Goal: Task Accomplishment & Management: Complete application form

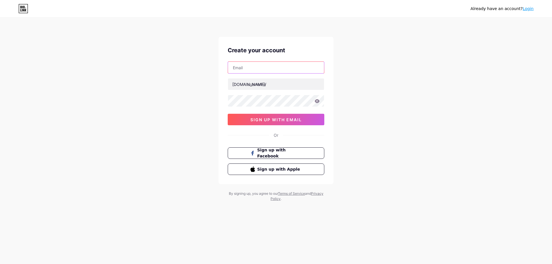
click at [266, 69] on input "text" at bounding box center [276, 67] width 96 height 11
type input "thepekoeop@gmail.com"
drag, startPoint x: 267, startPoint y: 72, endPoint x: 271, endPoint y: 86, distance: 14.7
click at [271, 86] on input "text" at bounding box center [276, 83] width 96 height 11
type input "thepekoetea"
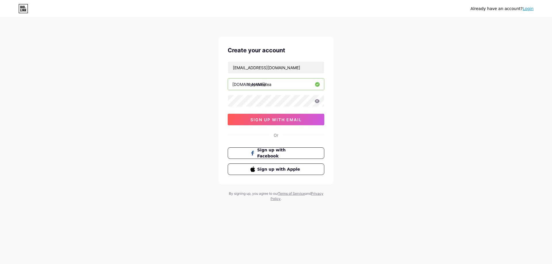
click at [121, 107] on div "Already have an account? Login Create your account thepekoeop@gmail.com bio.lin…" at bounding box center [276, 110] width 552 height 220
click at [253, 119] on span "sign up with email" at bounding box center [275, 119] width 51 height 5
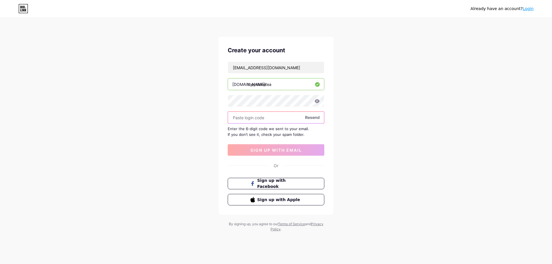
click at [248, 120] on input "text" at bounding box center [276, 117] width 96 height 11
paste input "The25peoke@tea"
click at [263, 112] on input "The25peoke@tea" at bounding box center [276, 117] width 96 height 11
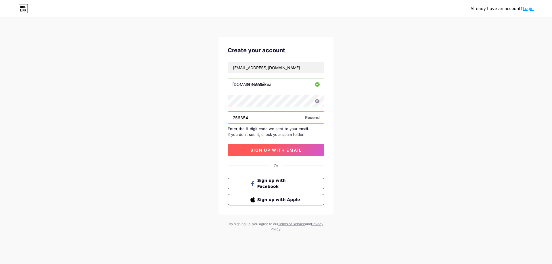
type input "256354"
click at [258, 149] on span "sign up with email" at bounding box center [275, 150] width 51 height 5
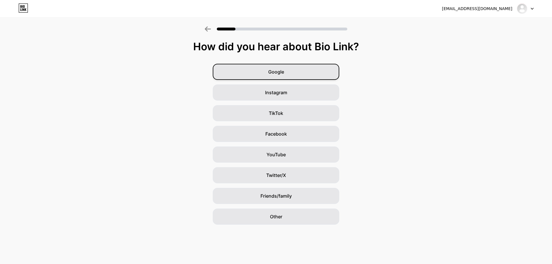
click at [292, 71] on div "Google" at bounding box center [276, 72] width 126 height 16
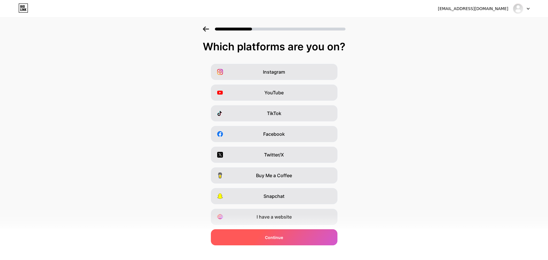
click at [285, 242] on div "Continue" at bounding box center [274, 237] width 126 height 16
click at [304, 234] on div "Continue" at bounding box center [274, 237] width 126 height 16
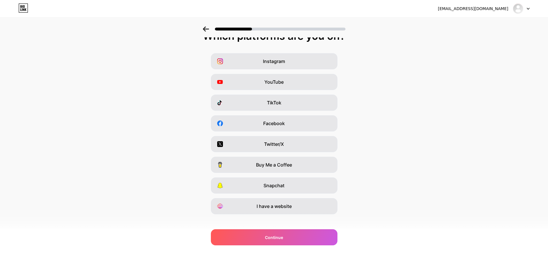
scroll to position [17, 0]
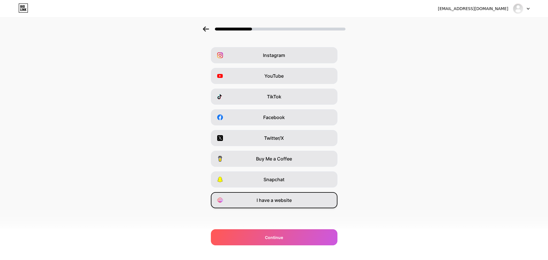
click at [297, 206] on div "I have a website" at bounding box center [274, 200] width 126 height 16
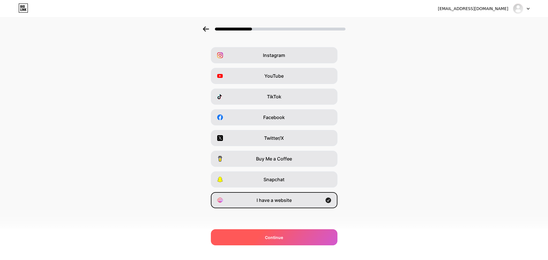
click at [294, 239] on div "Continue" at bounding box center [274, 237] width 126 height 16
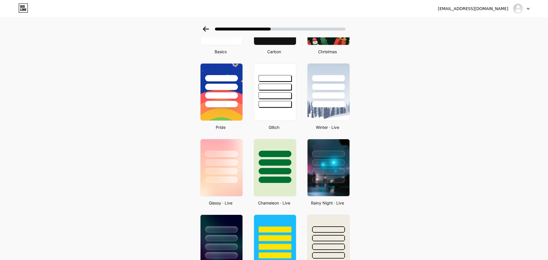
scroll to position [86, 0]
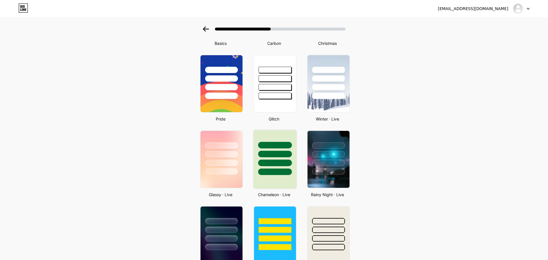
click at [287, 175] on div at bounding box center [275, 171] width 34 height 7
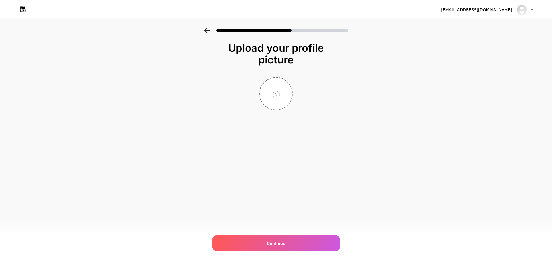
scroll to position [0, 0]
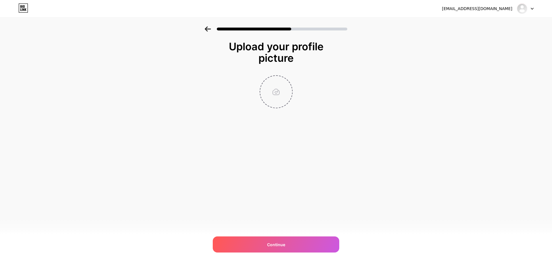
click at [275, 83] on input "file" at bounding box center [276, 92] width 32 height 32
type input "C:\fakepath\logo.jpg"
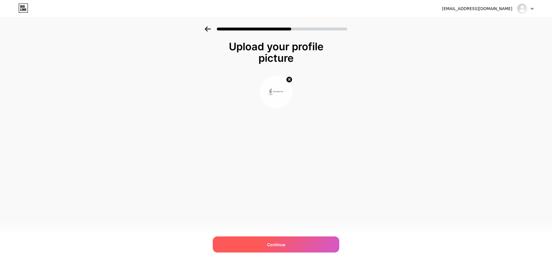
click at [277, 245] on span "Continue" at bounding box center [276, 245] width 18 height 6
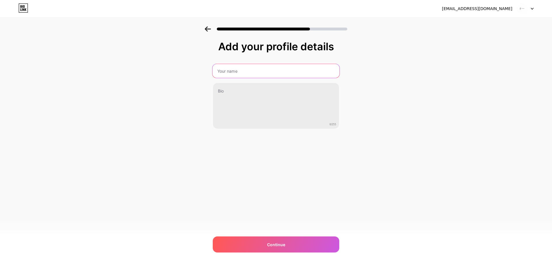
click at [243, 70] on input "text" at bounding box center [275, 71] width 127 height 14
type input "The Pekoe Tea"
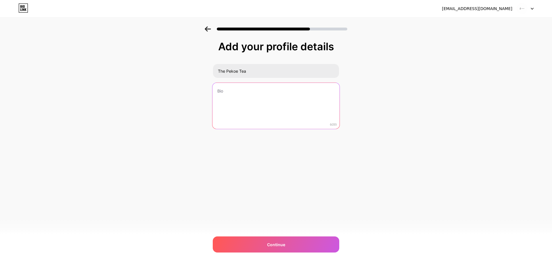
click at [249, 96] on textarea at bounding box center [275, 106] width 127 height 47
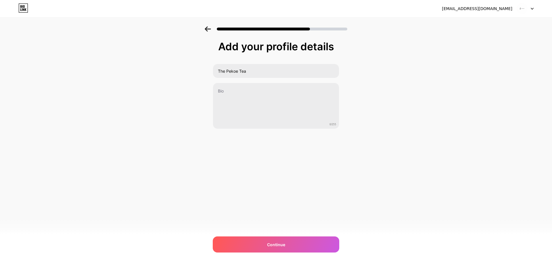
click at [148, 147] on div "Add your profile details The Pekoe Tea 0/255 Continue Error" at bounding box center [276, 91] width 552 height 131
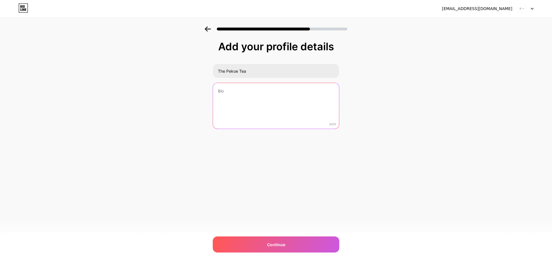
click at [264, 98] on textarea at bounding box center [276, 106] width 126 height 46
paste textarea "Best green tea in India"
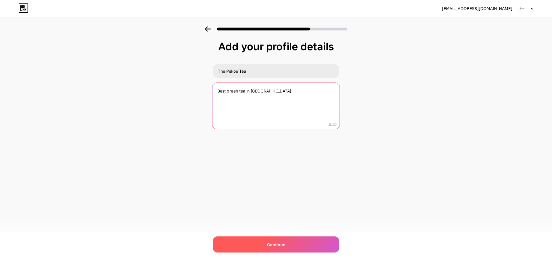
type textarea "Best green tea in India"
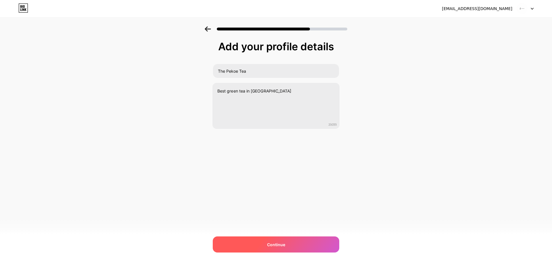
click at [277, 246] on span "Continue" at bounding box center [276, 245] width 18 height 6
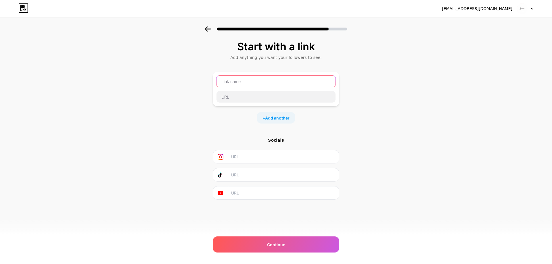
click at [241, 80] on input "text" at bounding box center [275, 81] width 119 height 11
paste input "https://thepekoe.com/collections/green-tea"
type input "https://thepekoe.com/collections/green-tea"
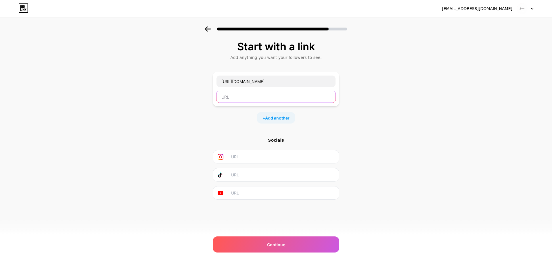
click at [242, 95] on input "text" at bounding box center [275, 96] width 119 height 11
paste input "https://thepekoe.com/collections/green-tea"
type input "https://thepekoe.com/collections/green-tea"
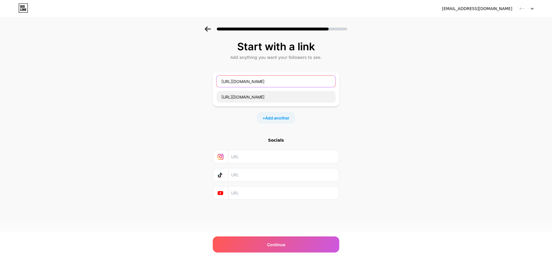
click at [254, 83] on input "https://thepekoe.com/collections/green-tea" at bounding box center [275, 81] width 119 height 11
paste input "Discover Unique Infusions of Flavoured Green Tea Collection of The Pekoe T"
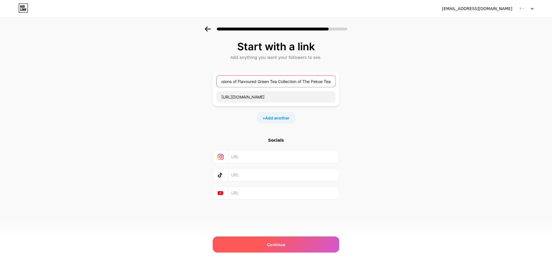
type input "Discover Unique Infusions of Flavoured Green Tea Collection of The Pekoe Tea"
click at [254, 245] on div "Continue" at bounding box center [276, 245] width 126 height 16
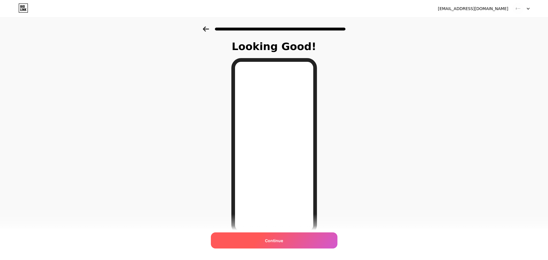
click at [279, 241] on span "Continue" at bounding box center [274, 240] width 18 height 6
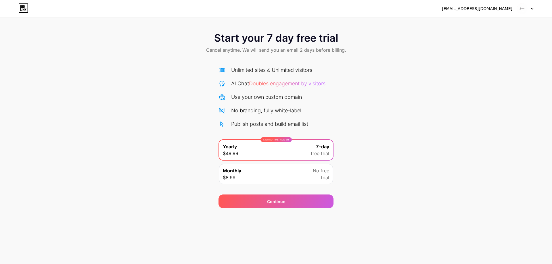
click at [528, 6] on div at bounding box center [525, 8] width 17 height 10
click at [489, 5] on div "thepekoeop@gmail.com" at bounding box center [488, 8] width 92 height 10
click at [489, 6] on div "thepekoeop@gmail.com" at bounding box center [477, 9] width 70 height 6
click at [383, 67] on div "Start your 7 day free trial Cancel anytime. We will send you an email 2 days be…" at bounding box center [276, 117] width 552 height 182
click at [254, 200] on div "Continue" at bounding box center [275, 202] width 115 height 14
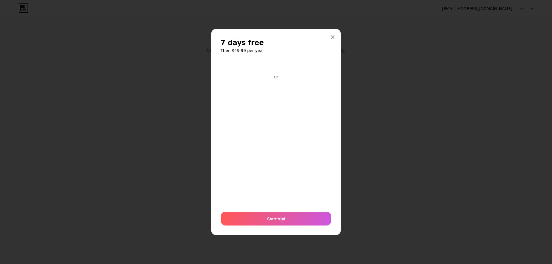
drag, startPoint x: 251, startPoint y: 222, endPoint x: 239, endPoint y: 208, distance: 17.9
click at [251, 221] on div "Start trial" at bounding box center [276, 219] width 110 height 14
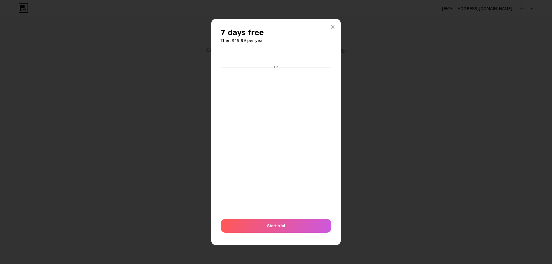
click at [170, 139] on div at bounding box center [276, 132] width 552 height 264
